Goal: Register for event/course

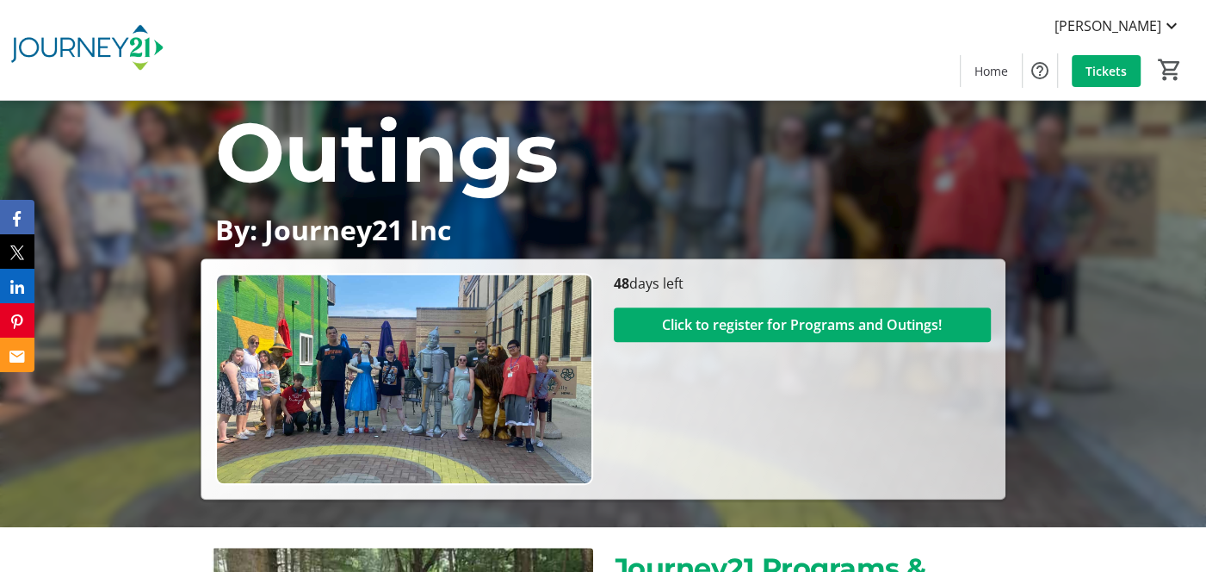
scroll to position [861, 0]
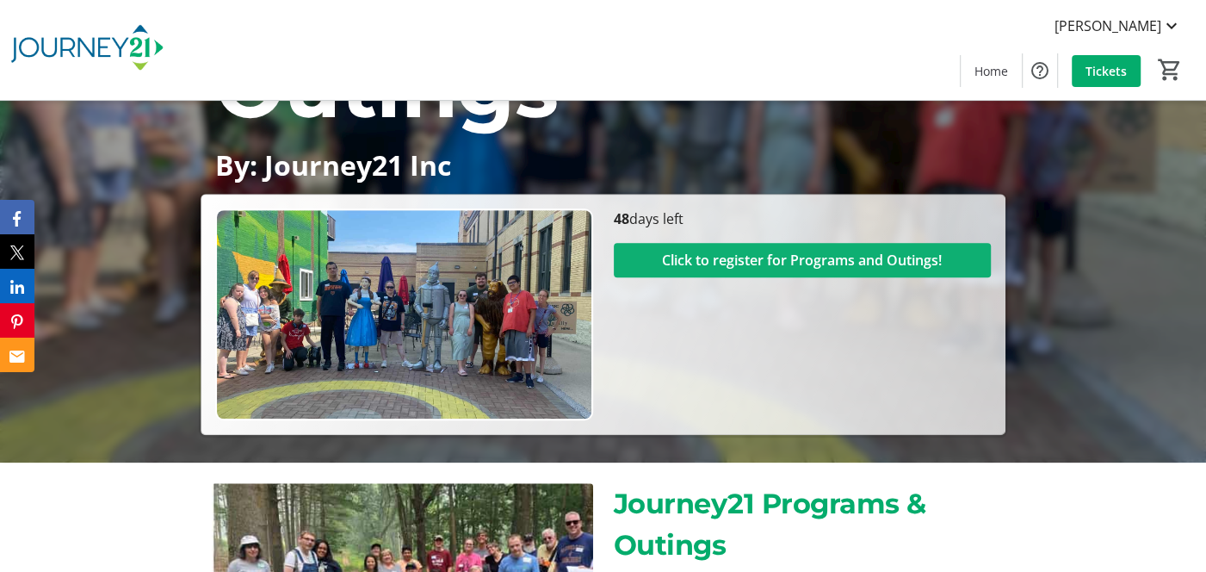
click at [729, 257] on span "Click to register for Programs and Outings!" at bounding box center [802, 260] width 280 height 21
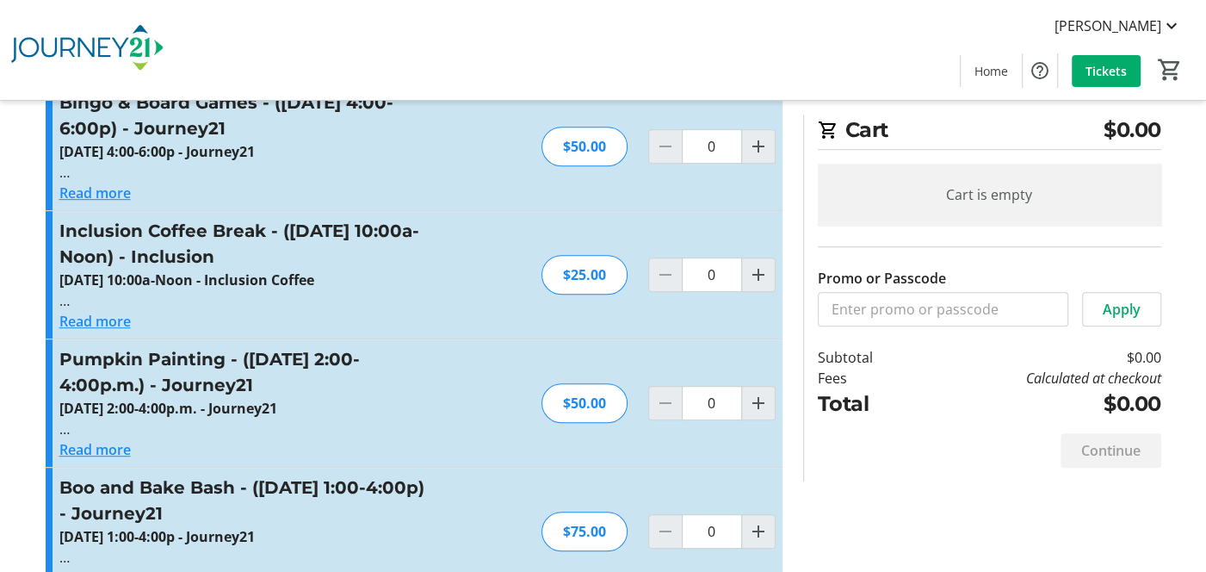
scroll to position [603, 0]
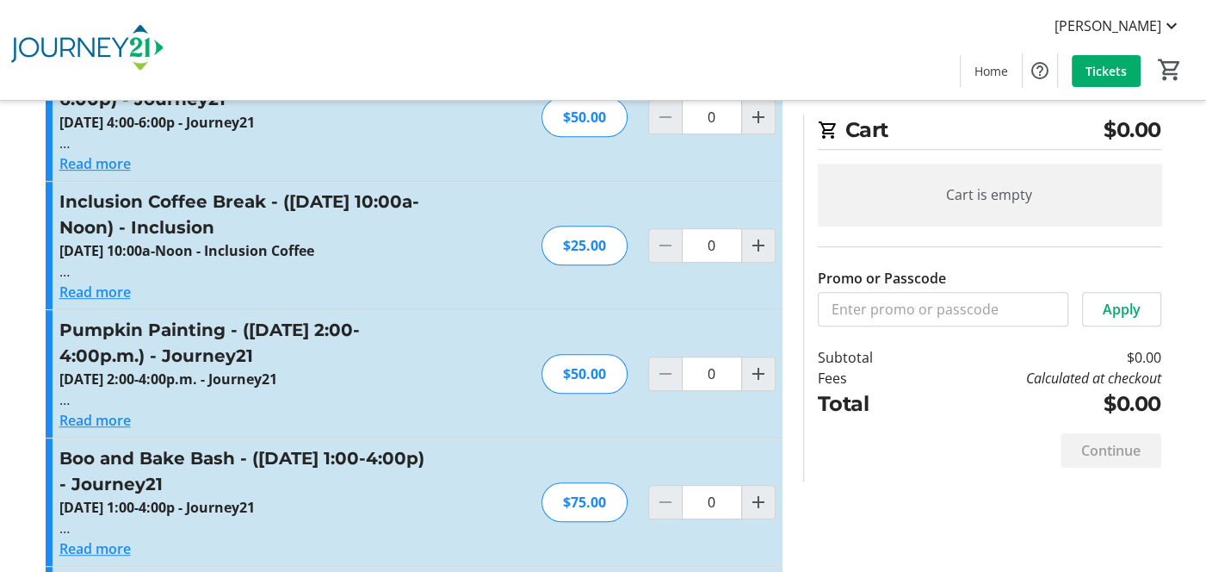
click at [75, 289] on button "Read more" at bounding box center [94, 291] width 71 height 21
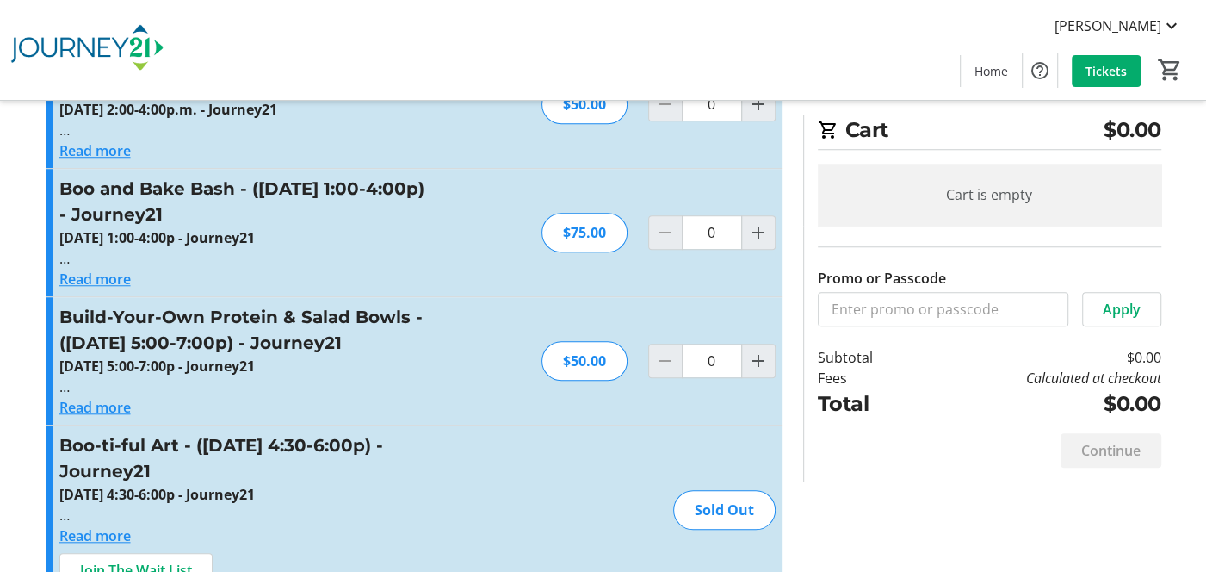
scroll to position [947, 0]
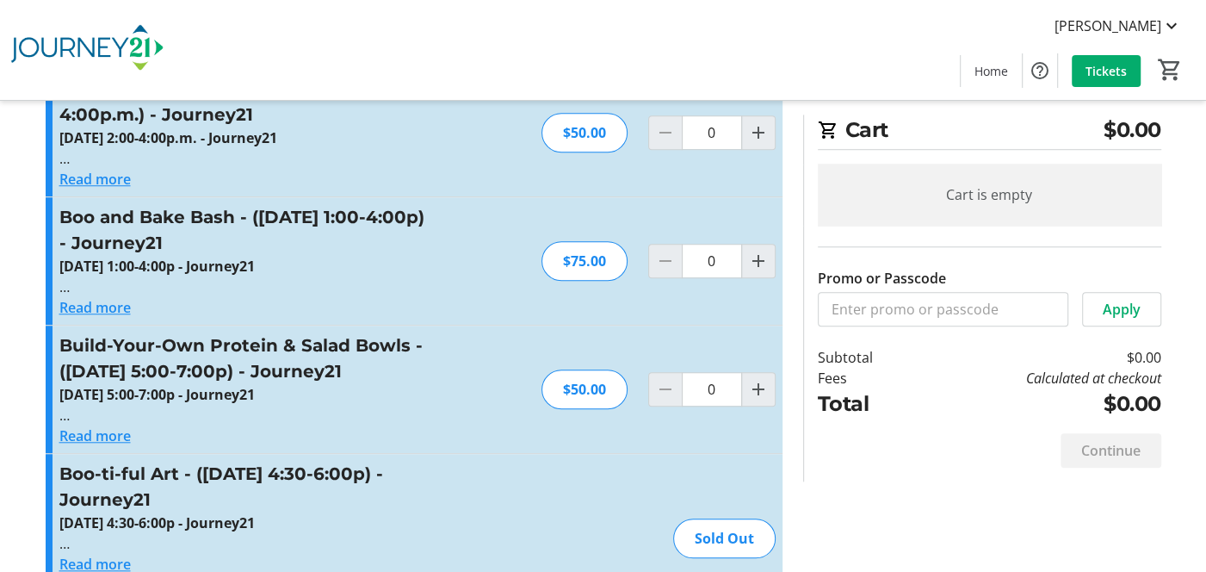
click at [92, 306] on button "Read more" at bounding box center [94, 307] width 71 height 21
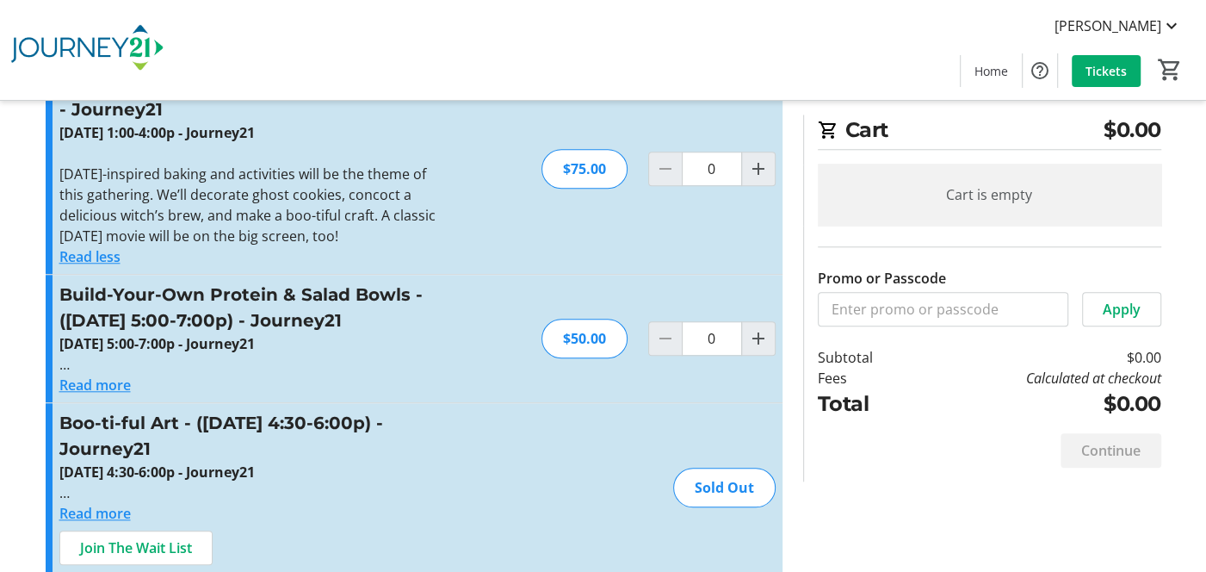
scroll to position [1119, 0]
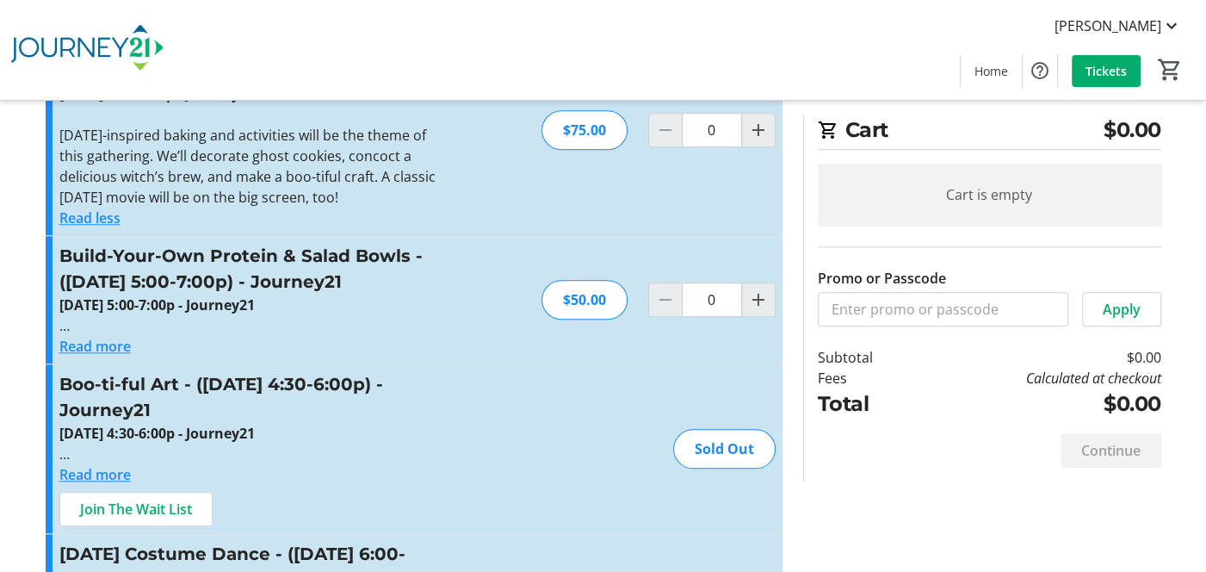
click at [97, 343] on button "Read more" at bounding box center [94, 346] width 71 height 21
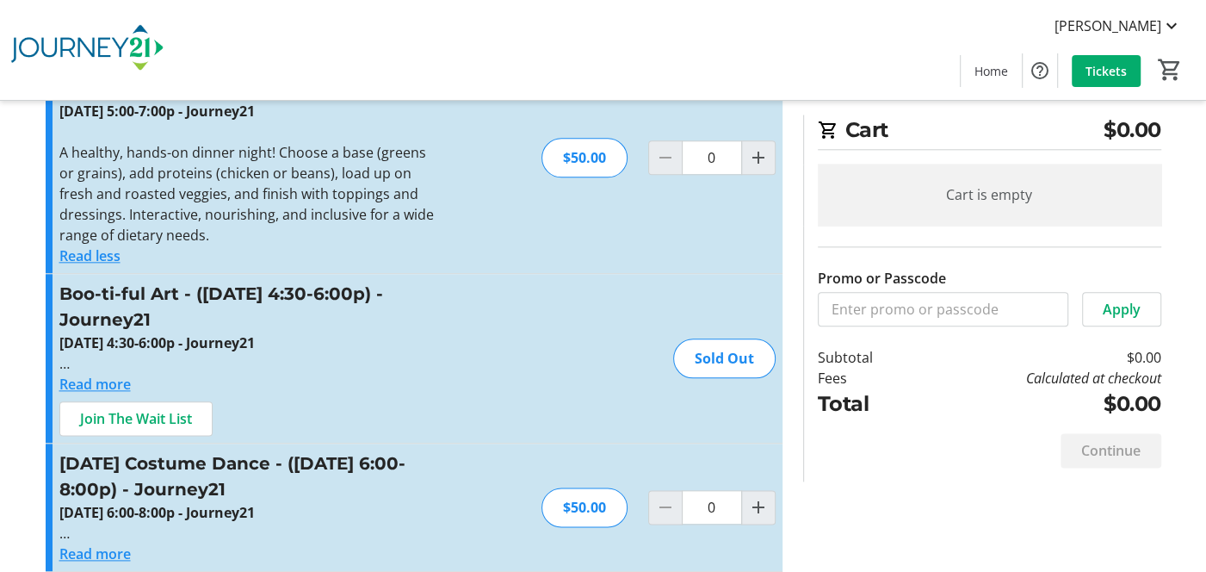
scroll to position [1463, 0]
